Goal: Complete application form

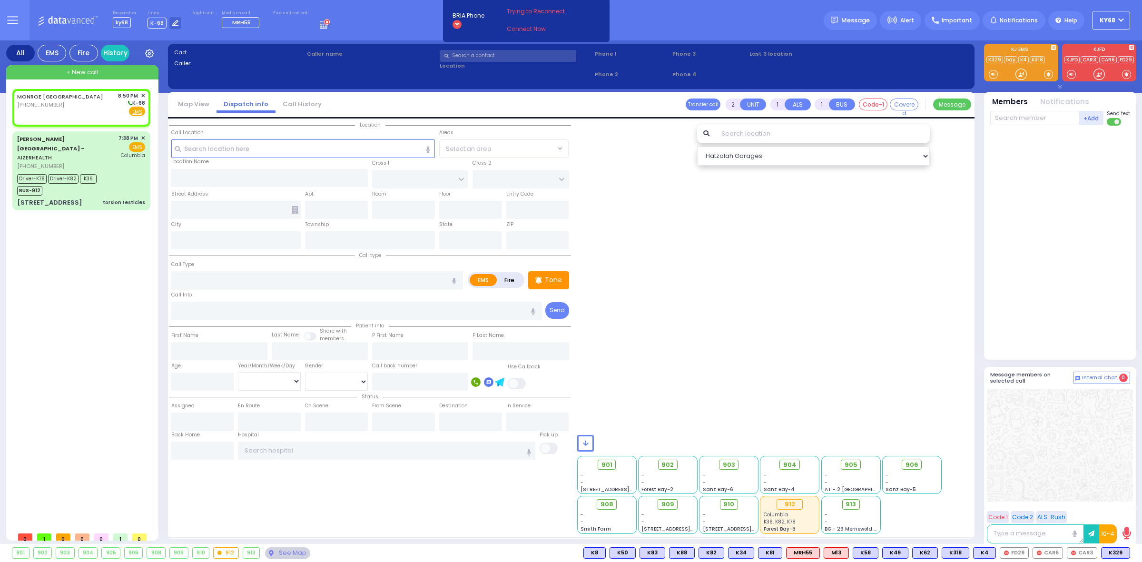
select select
radio input "true"
select select
type input "20:50"
select select "Hatzalah Garages"
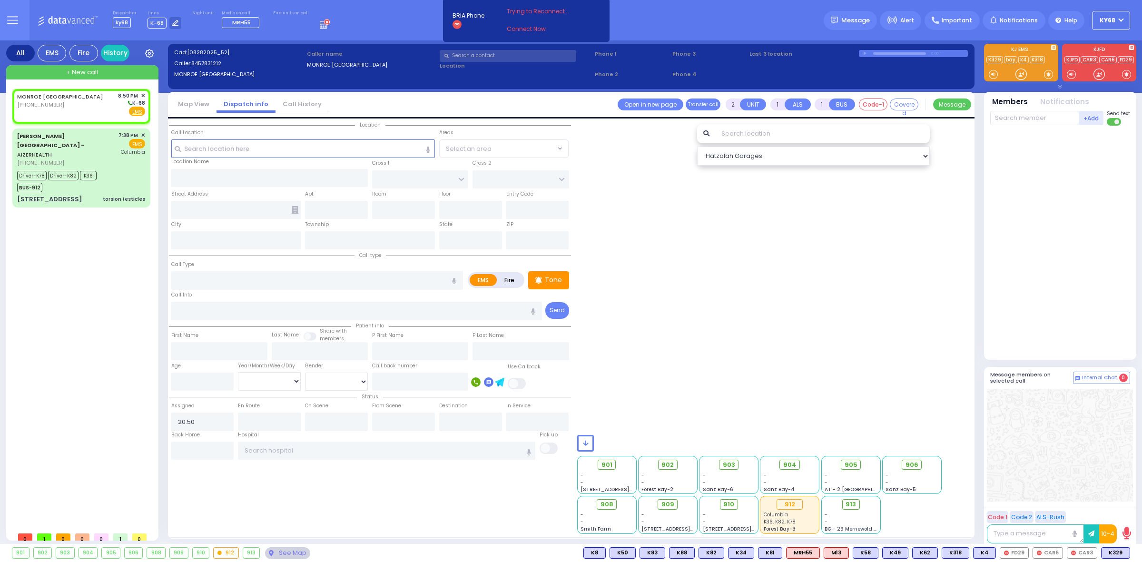
select select
radio input "true"
select select
select select "Hatzalah Garages"
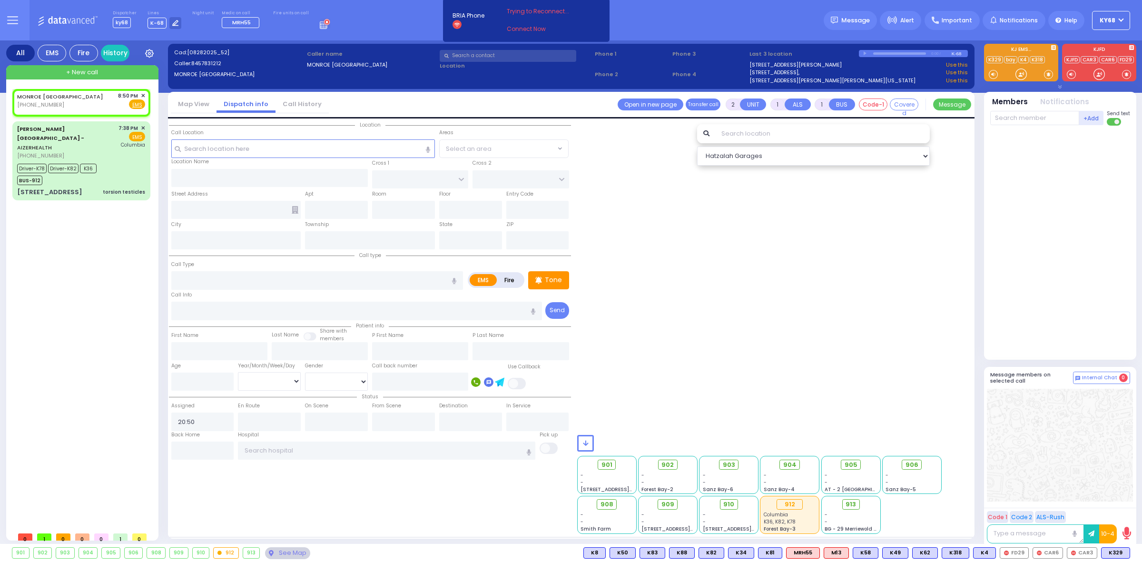
select select
radio input "true"
select select
select select "Hatzalah Garages"
